Goal: Information Seeking & Learning: Learn about a topic

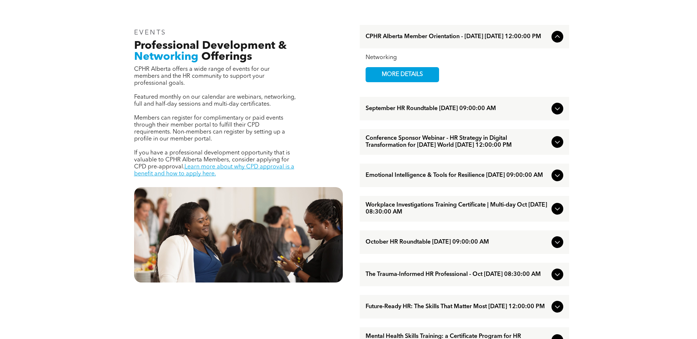
scroll to position [294, 0]
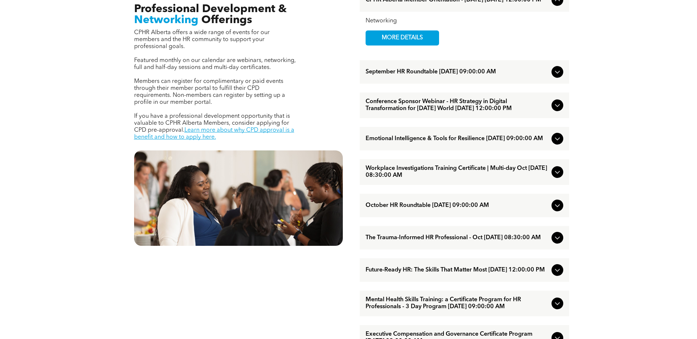
click at [554, 177] on icon at bounding box center [557, 172] width 9 height 9
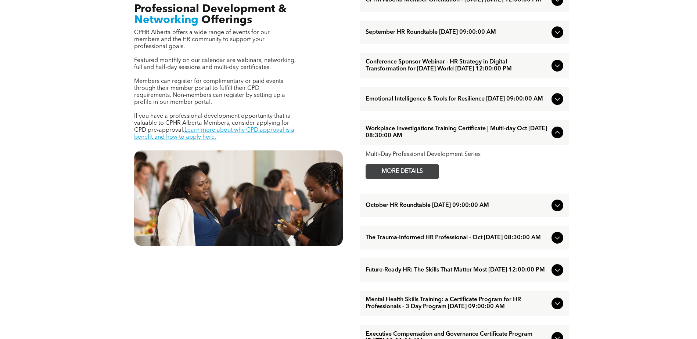
click at [395, 179] on span "MORE DETAILS" at bounding box center [402, 172] width 58 height 14
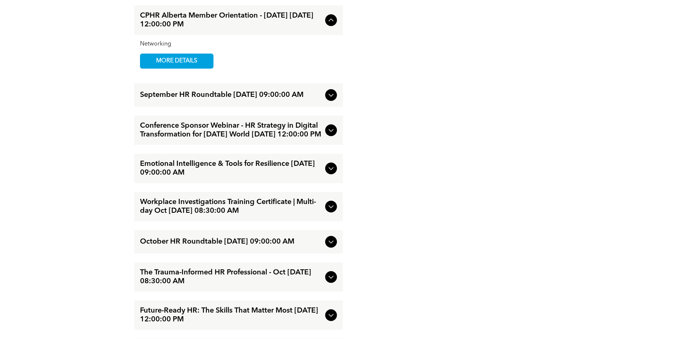
scroll to position [1249, 0]
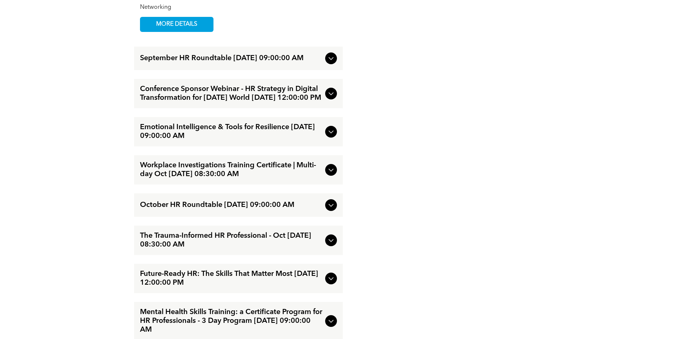
click at [331, 175] on icon at bounding box center [331, 170] width 9 height 9
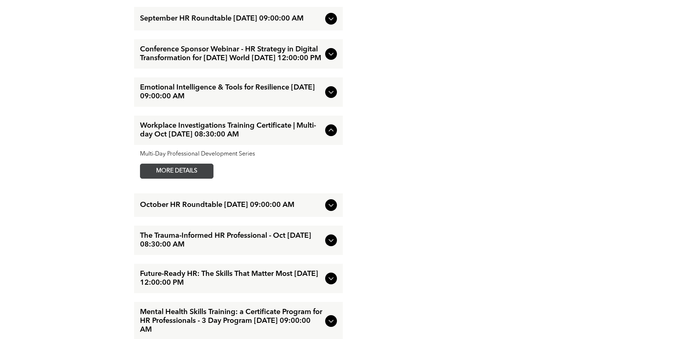
click at [190, 179] on span "MORE DETAILS" at bounding box center [177, 171] width 58 height 14
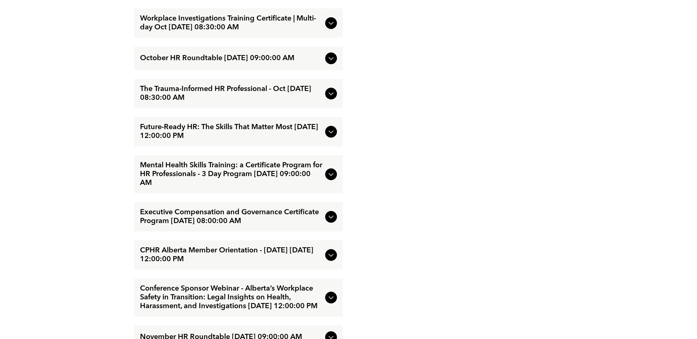
scroll to position [1286, 0]
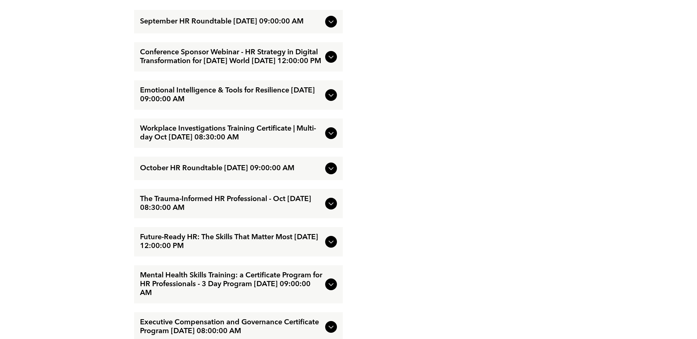
click at [334, 100] on icon at bounding box center [331, 95] width 9 height 9
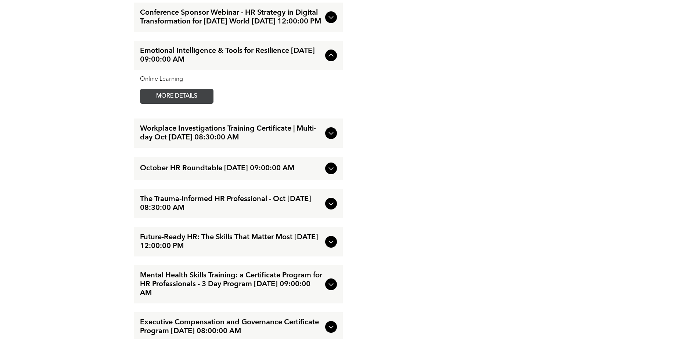
click at [176, 104] on span "MORE DETAILS" at bounding box center [177, 96] width 58 height 14
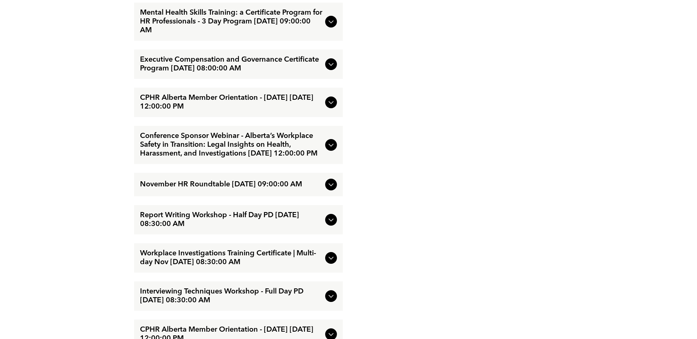
scroll to position [1286, 0]
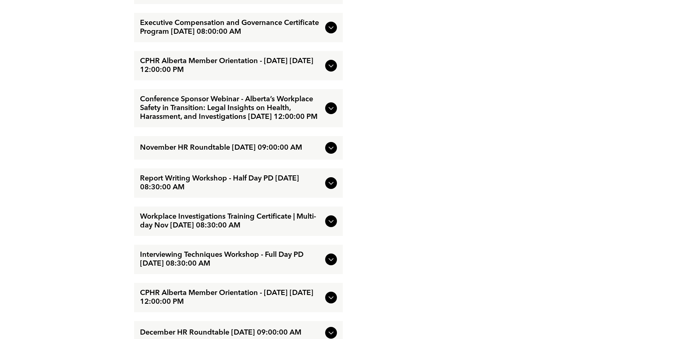
click at [331, 188] on icon at bounding box center [331, 183] width 9 height 9
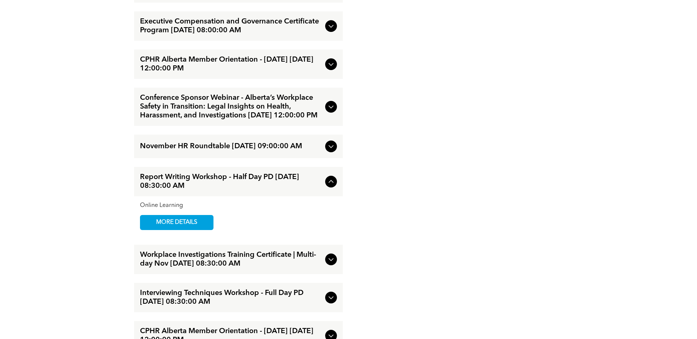
scroll to position [1246, 0]
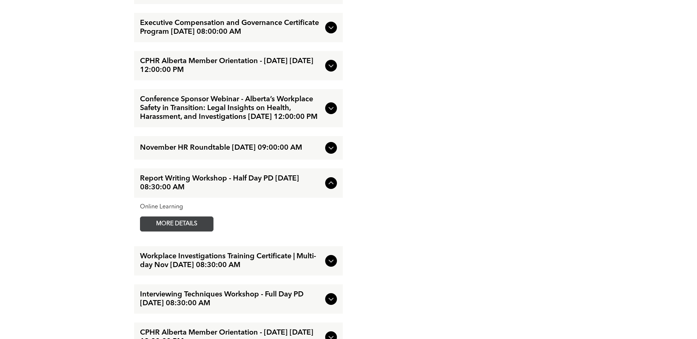
click at [168, 231] on span "MORE DETAILS" at bounding box center [177, 224] width 58 height 14
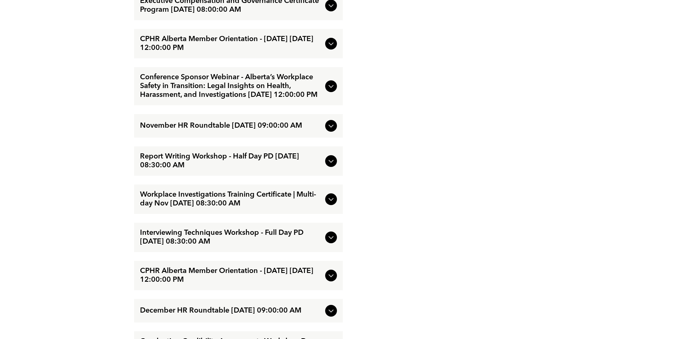
scroll to position [1433, 0]
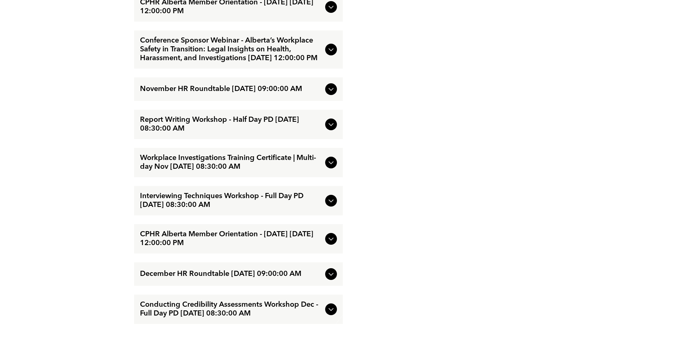
click at [331, 205] on icon at bounding box center [331, 201] width 9 height 9
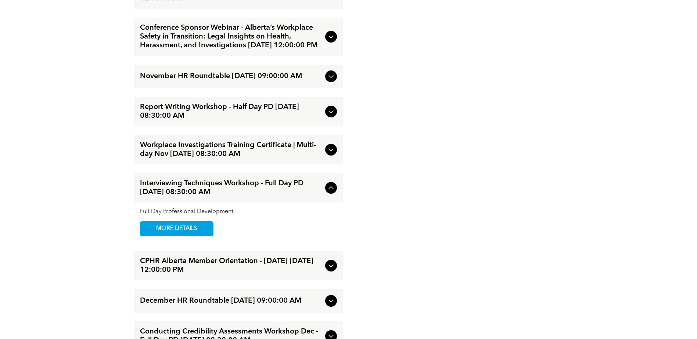
scroll to position [1393, 0]
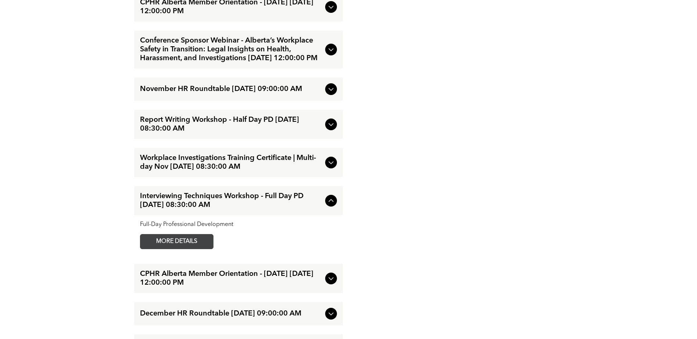
click at [195, 249] on span "MORE DETAILS" at bounding box center [177, 242] width 58 height 14
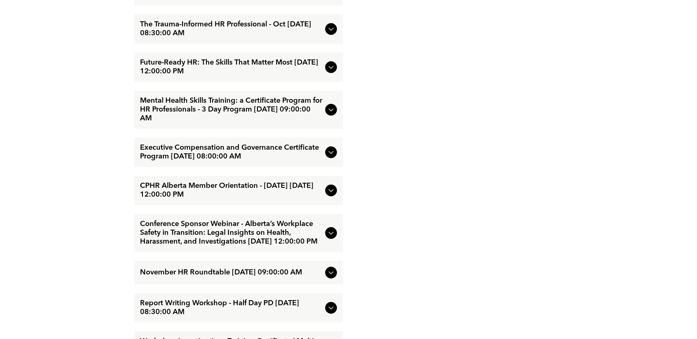
scroll to position [1173, 0]
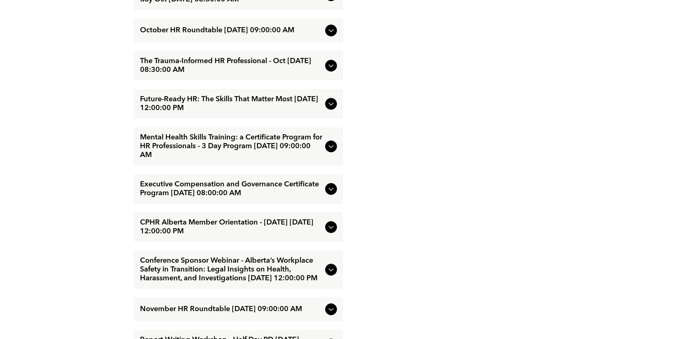
click at [329, 148] on icon at bounding box center [330, 146] width 5 height 3
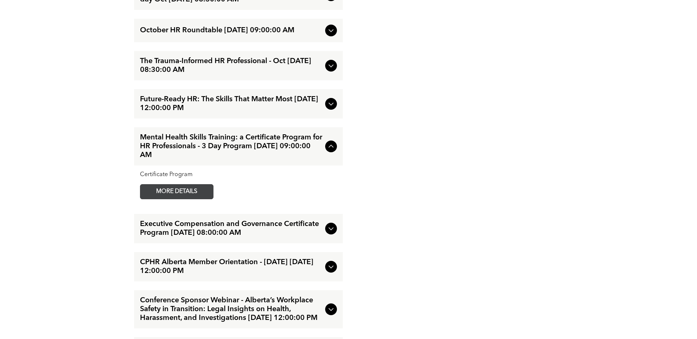
click at [162, 199] on span "MORE DETAILS" at bounding box center [177, 192] width 58 height 14
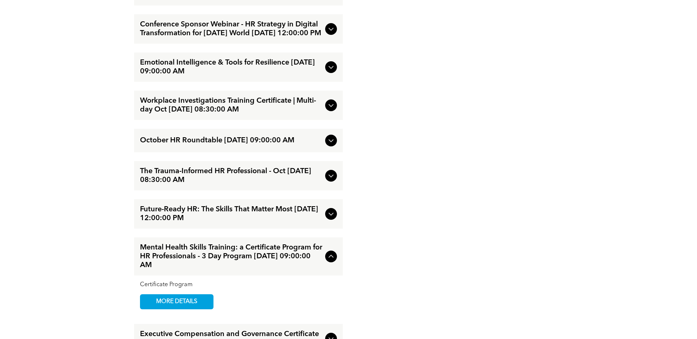
click at [331, 110] on icon at bounding box center [331, 105] width 9 height 9
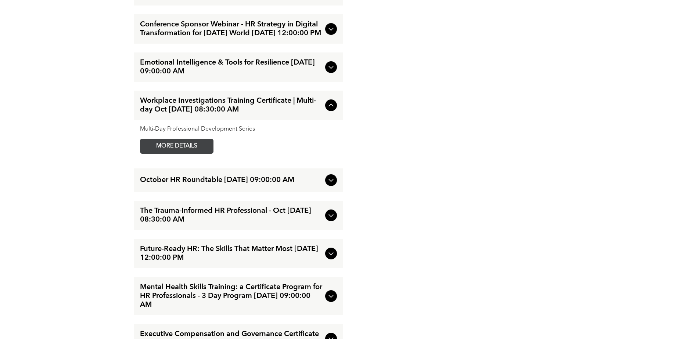
click at [192, 154] on span "MORE DETAILS" at bounding box center [177, 146] width 58 height 14
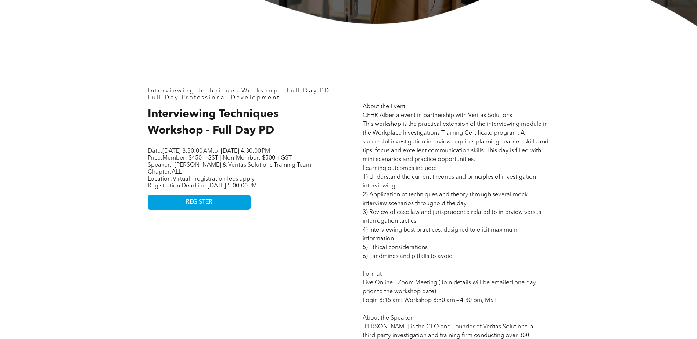
scroll to position [331, 0]
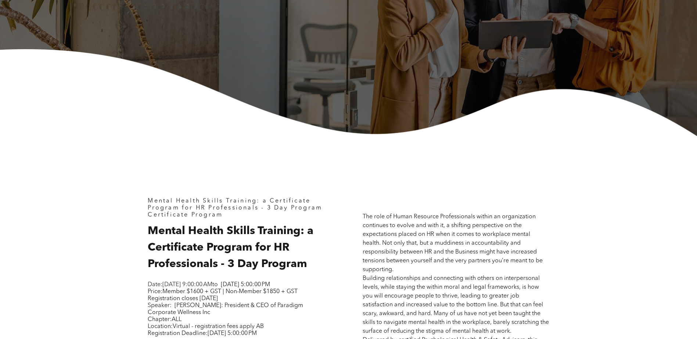
scroll to position [331, 0]
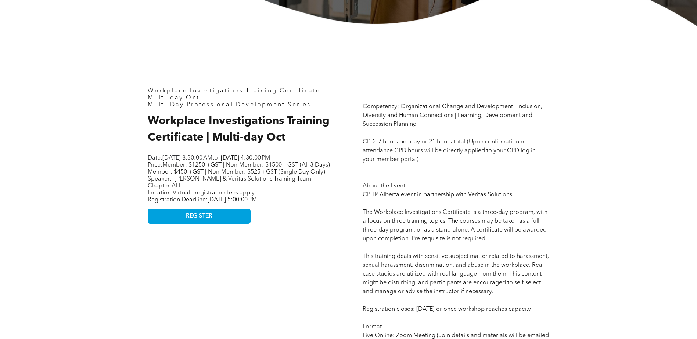
scroll to position [257, 0]
